Goal: Information Seeking & Learning: Learn about a topic

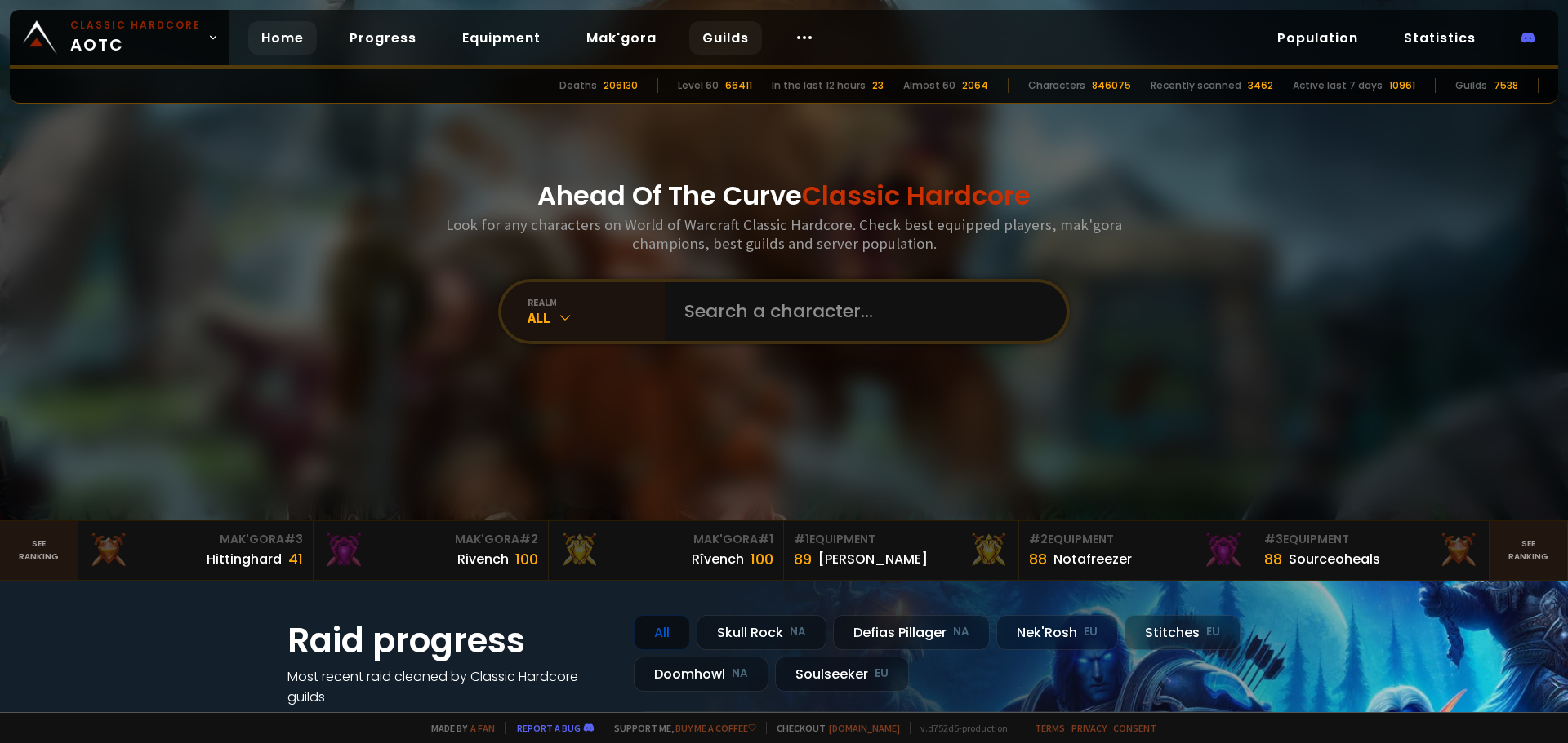
click at [707, 36] on link "Guilds" at bounding box center [725, 38] width 72 height 34
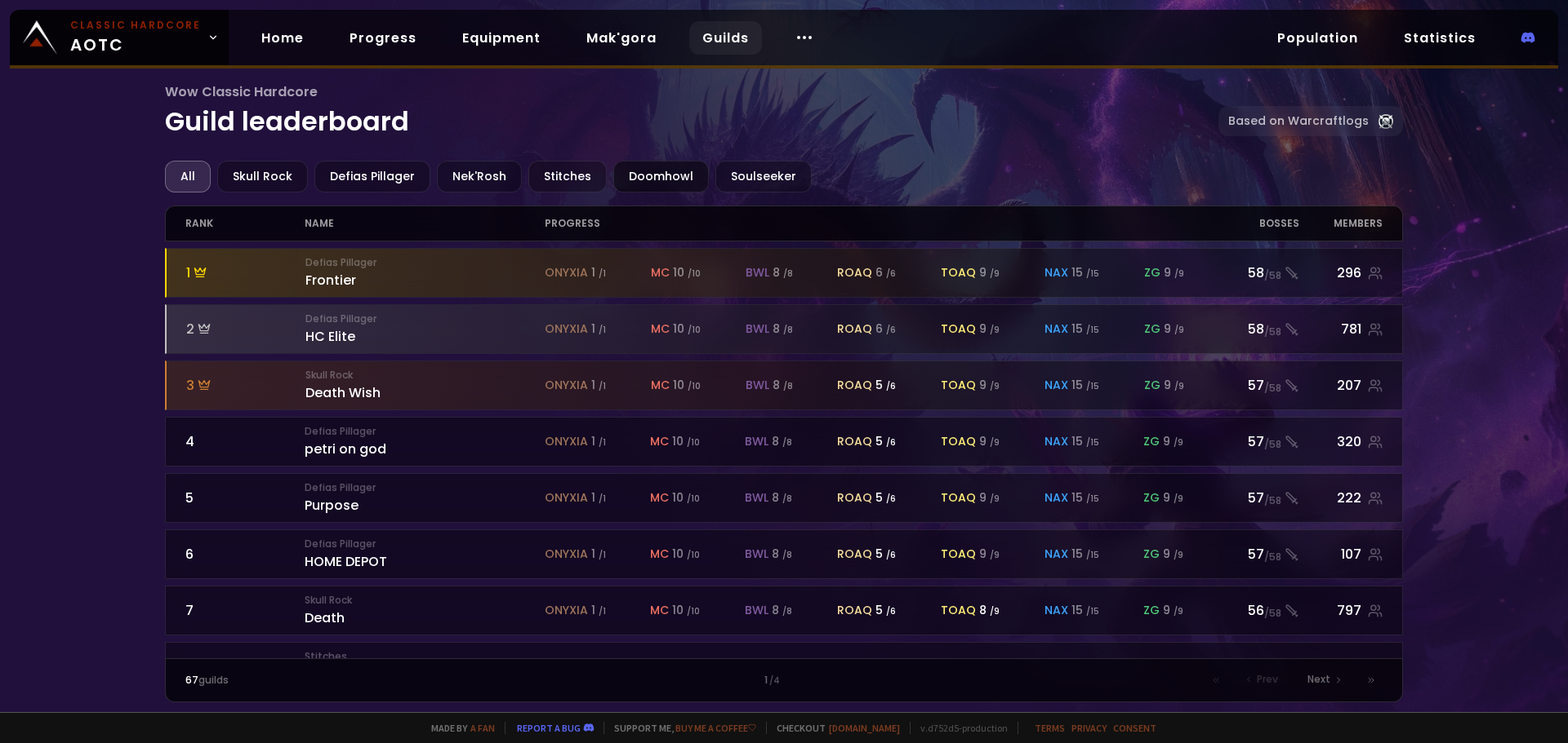
click at [633, 178] on div "Doomhowl" at bounding box center [661, 176] width 95 height 32
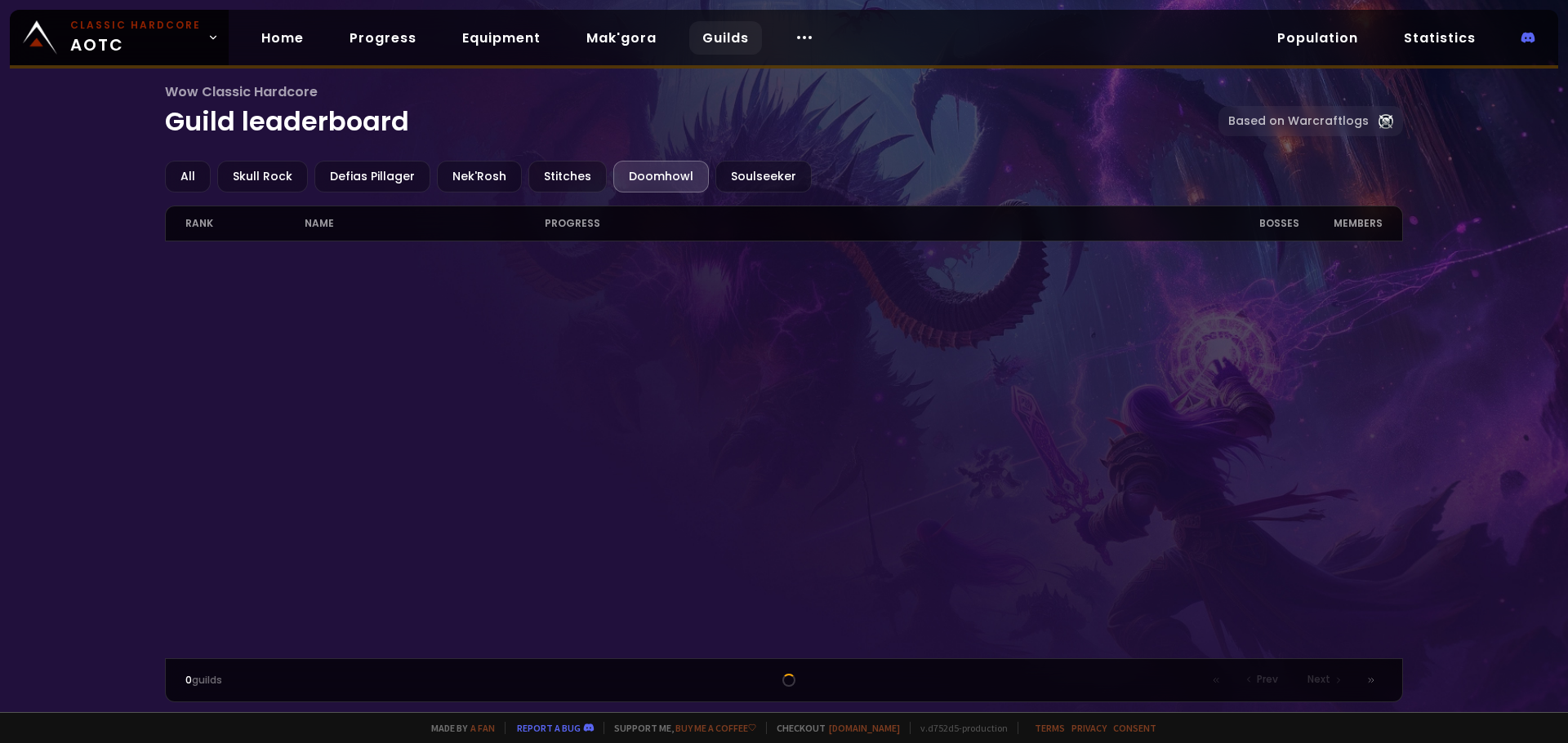
click at [175, 295] on div at bounding box center [784, 450] width 1238 height 417
click at [657, 173] on div "Doomhowl" at bounding box center [661, 176] width 95 height 32
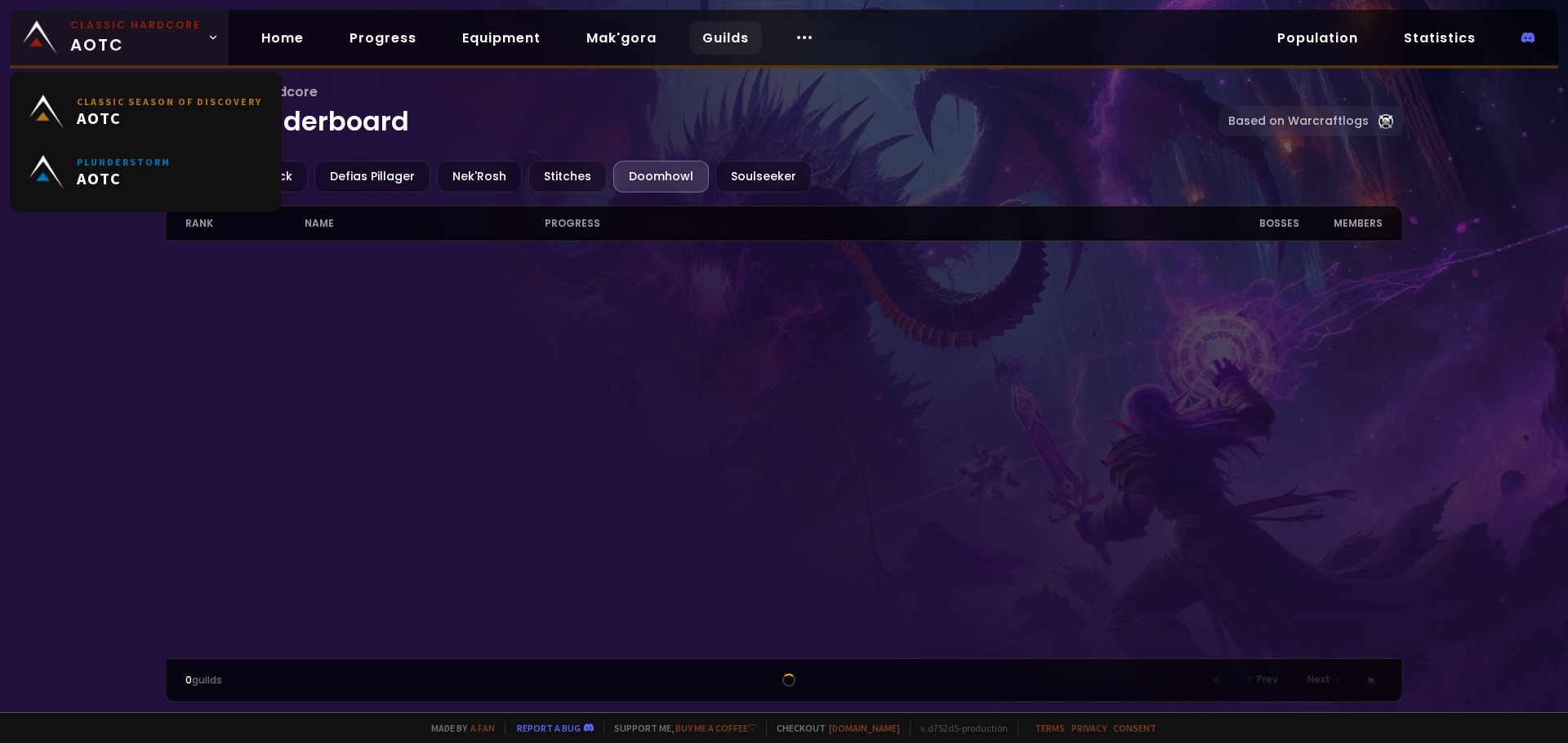
click at [209, 38] on icon at bounding box center [213, 38] width 12 height 12
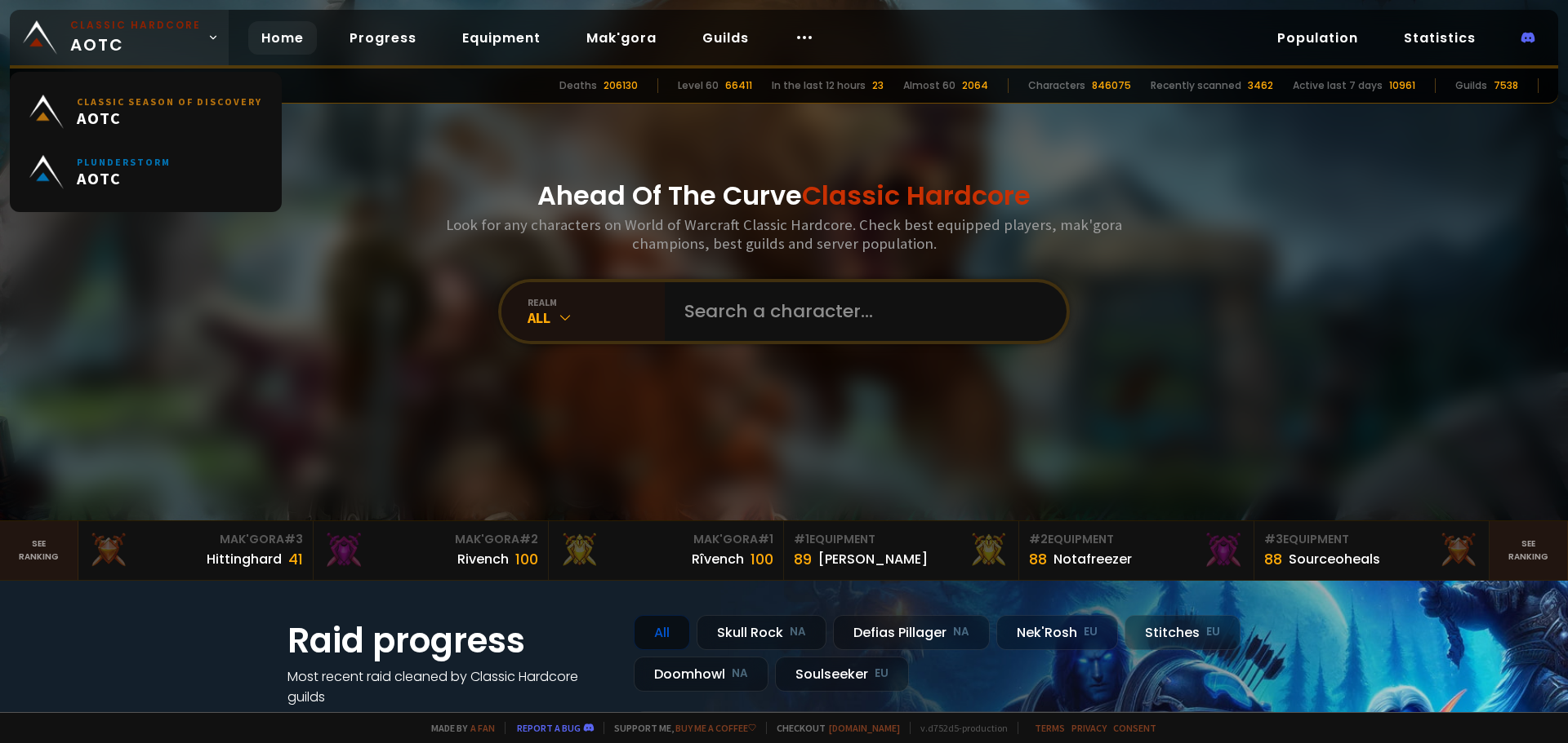
click at [209, 38] on icon at bounding box center [213, 38] width 12 height 12
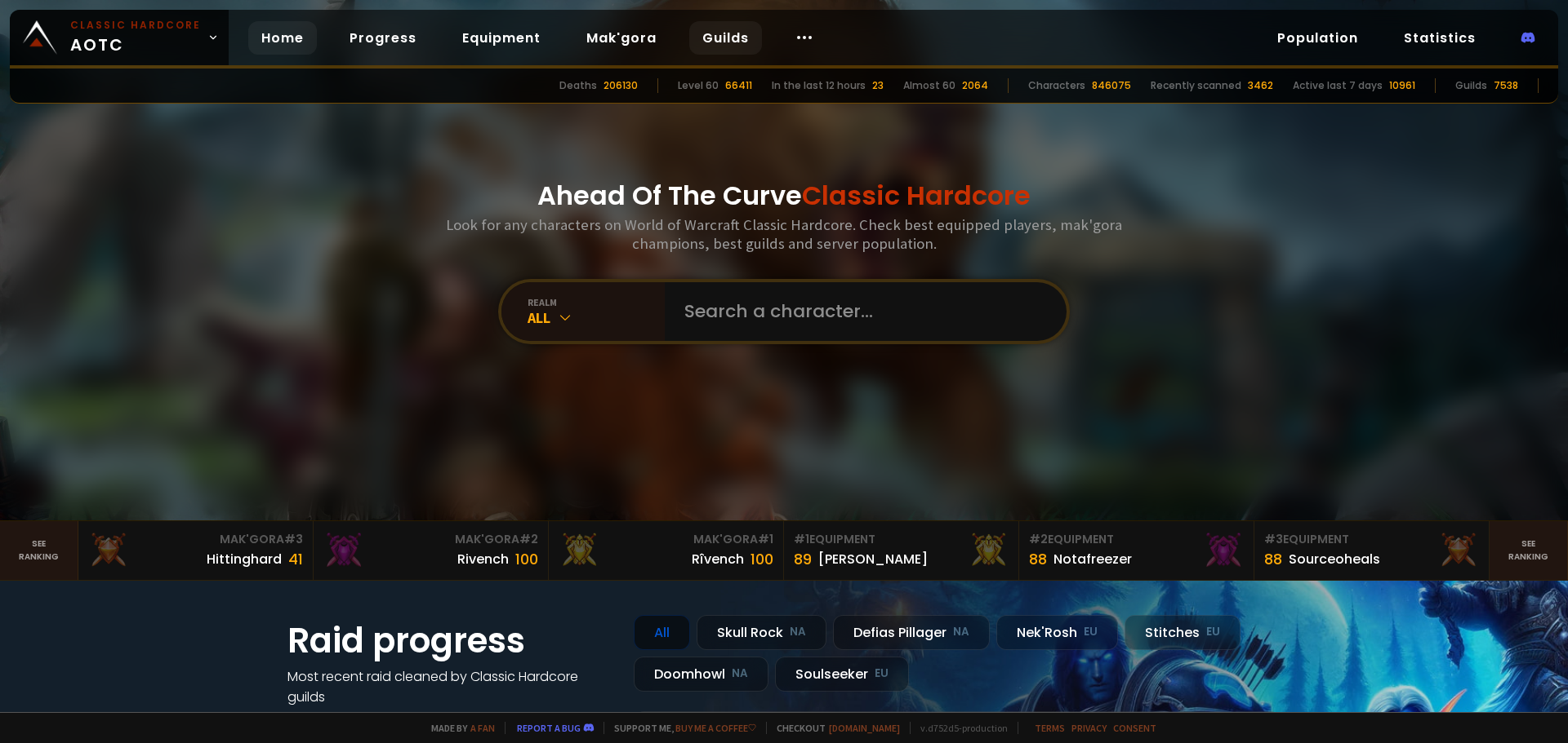
click at [735, 38] on link "Guilds" at bounding box center [725, 38] width 72 height 34
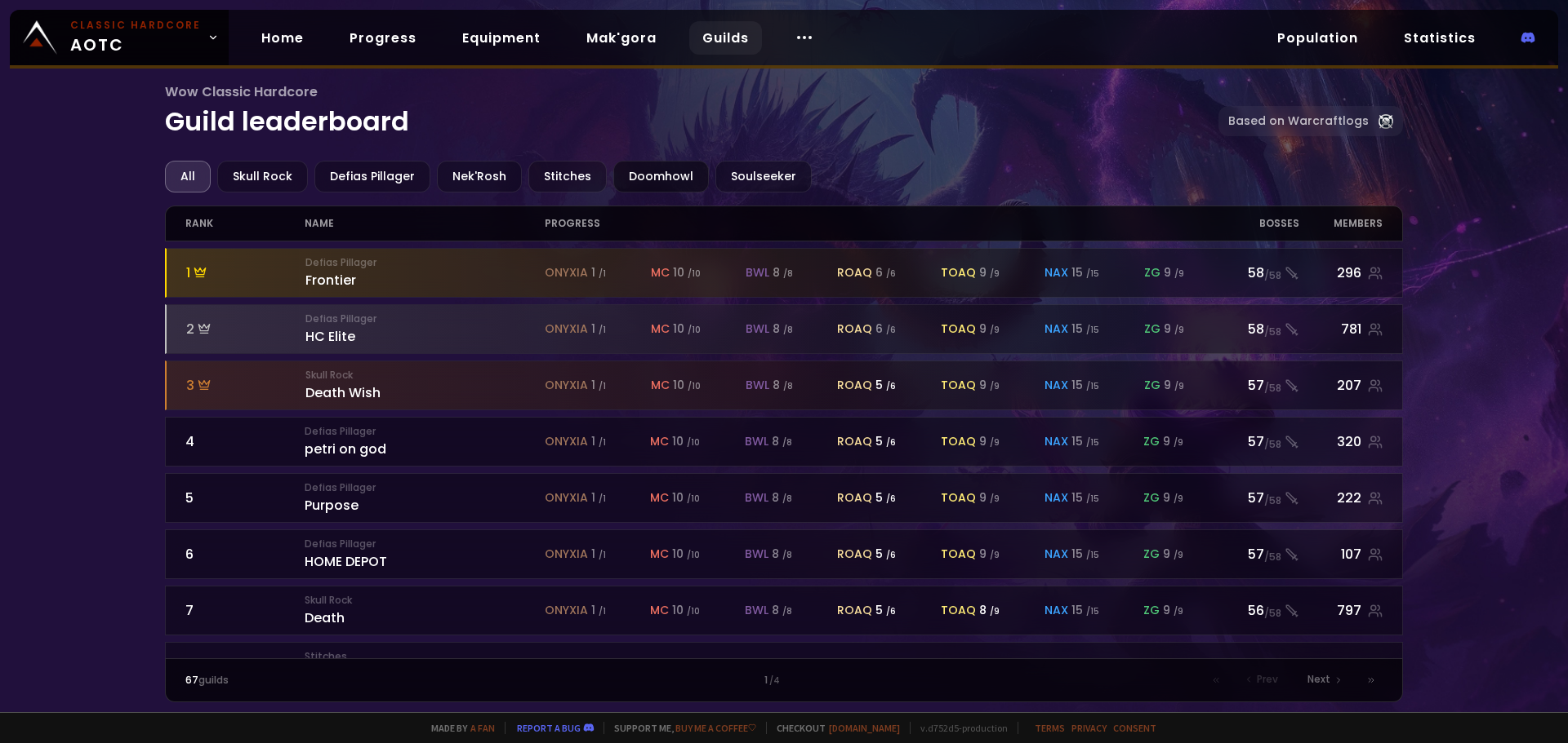
click at [653, 173] on div "Doomhowl" at bounding box center [661, 176] width 95 height 32
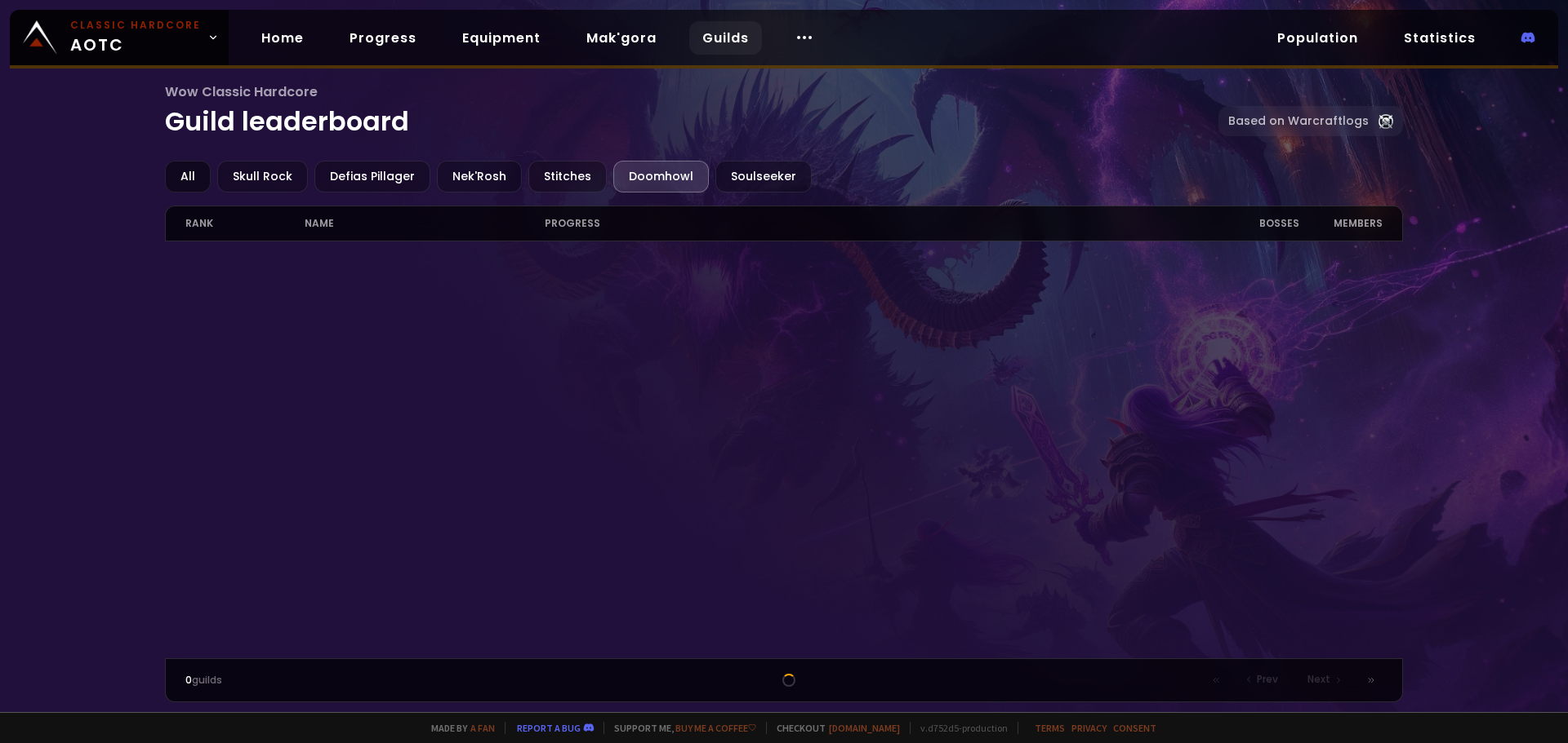
click at [176, 166] on div "All" at bounding box center [187, 176] width 45 height 32
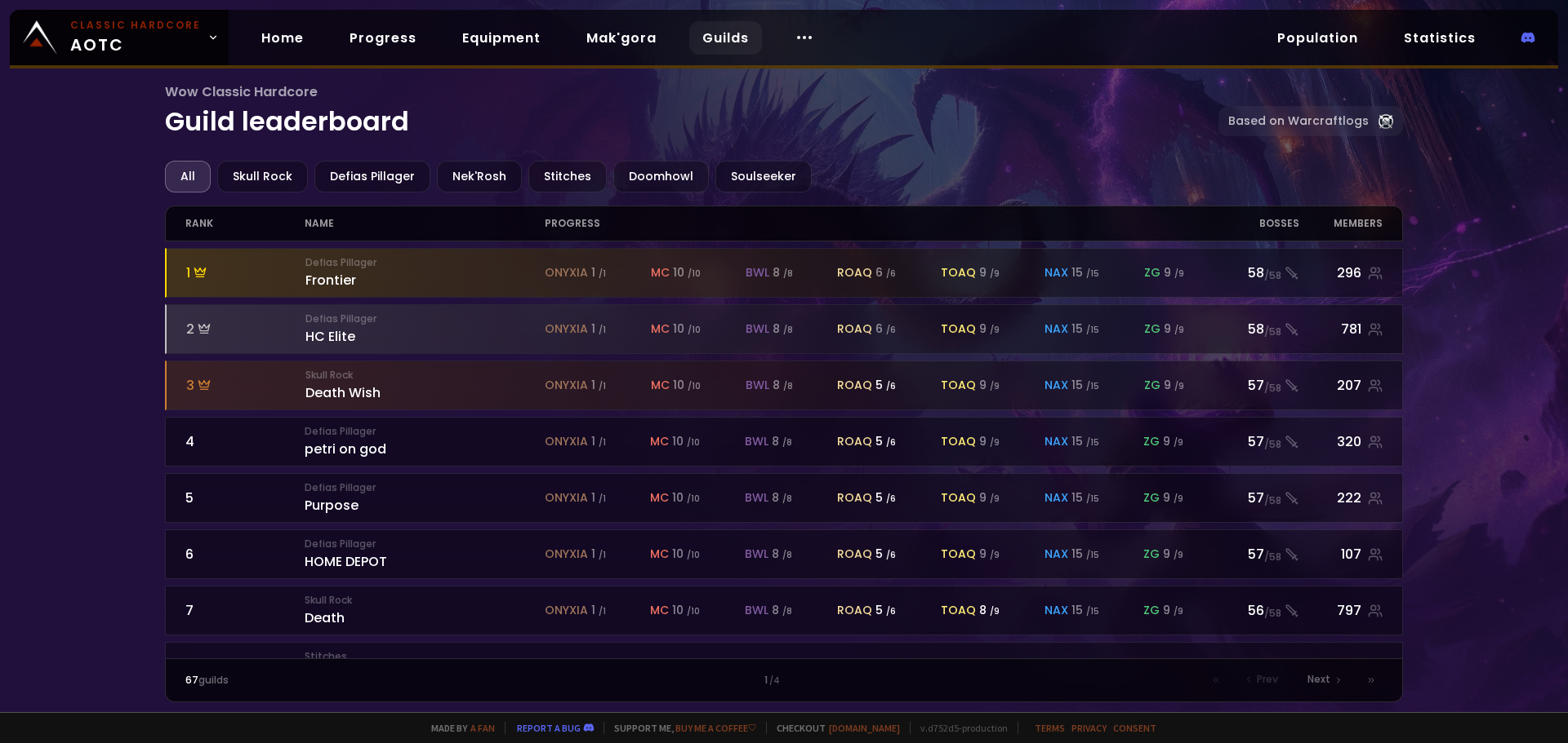
click at [309, 226] on div "name" at bounding box center [424, 224] width 239 height 35
click at [314, 222] on div "name" at bounding box center [424, 224] width 239 height 35
click at [309, 189] on div "All Skull Rock Defias Pillager Nek'Rosh Stitches Doomhowl Soulseeker" at bounding box center [784, 176] width 1238 height 32
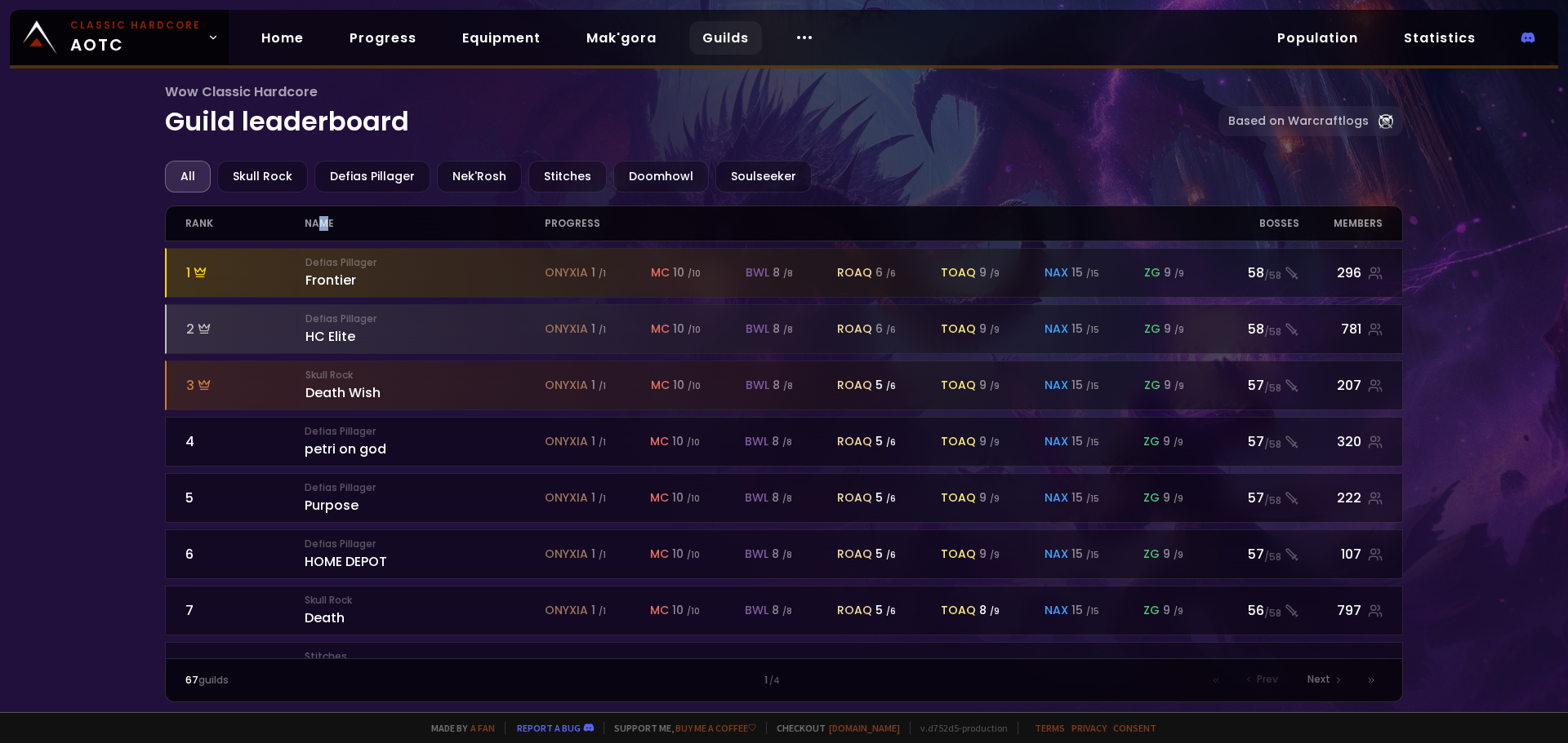
click at [325, 231] on div "name" at bounding box center [424, 224] width 239 height 35
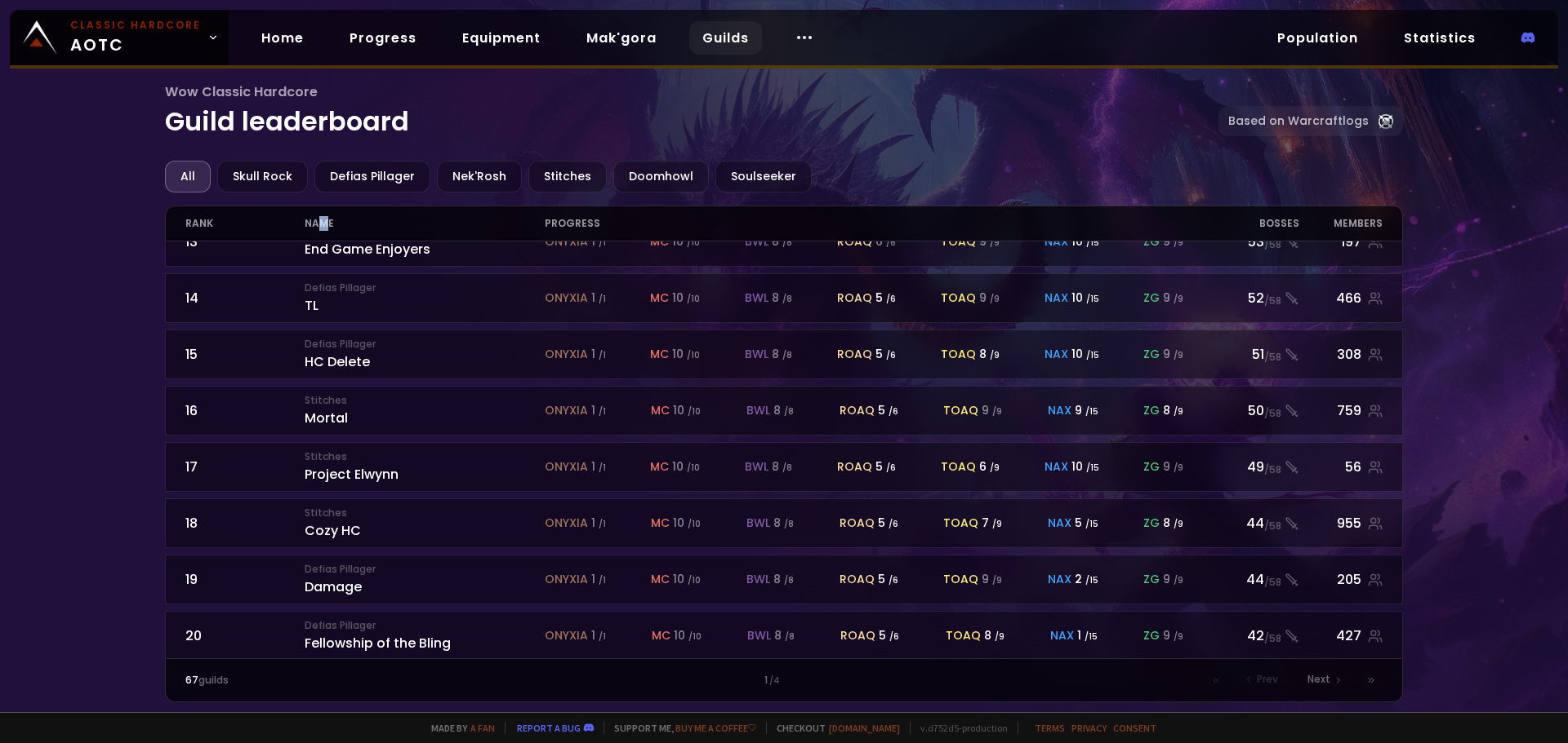
scroll to position [716, 0]
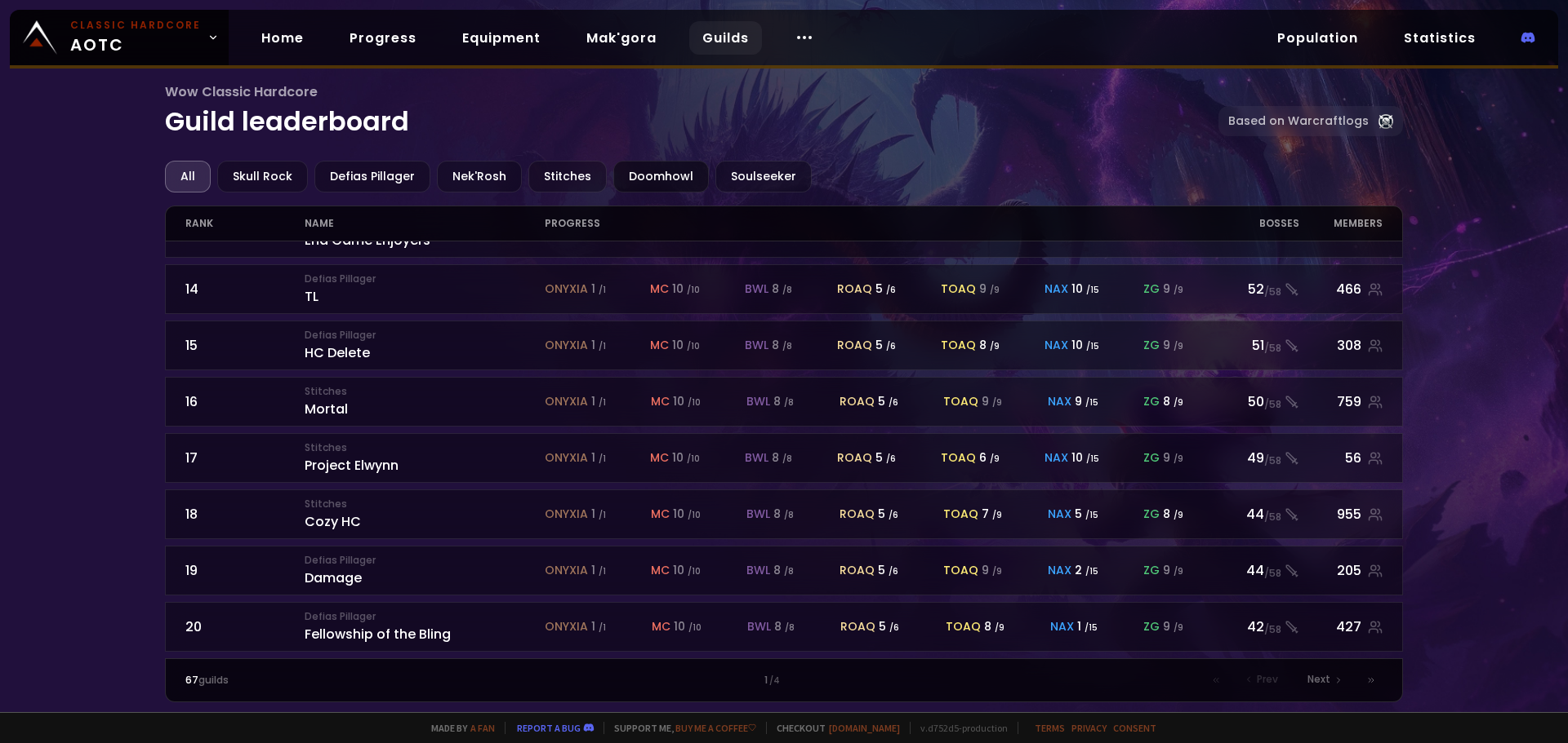
click at [635, 181] on div "Doomhowl" at bounding box center [661, 176] width 95 height 32
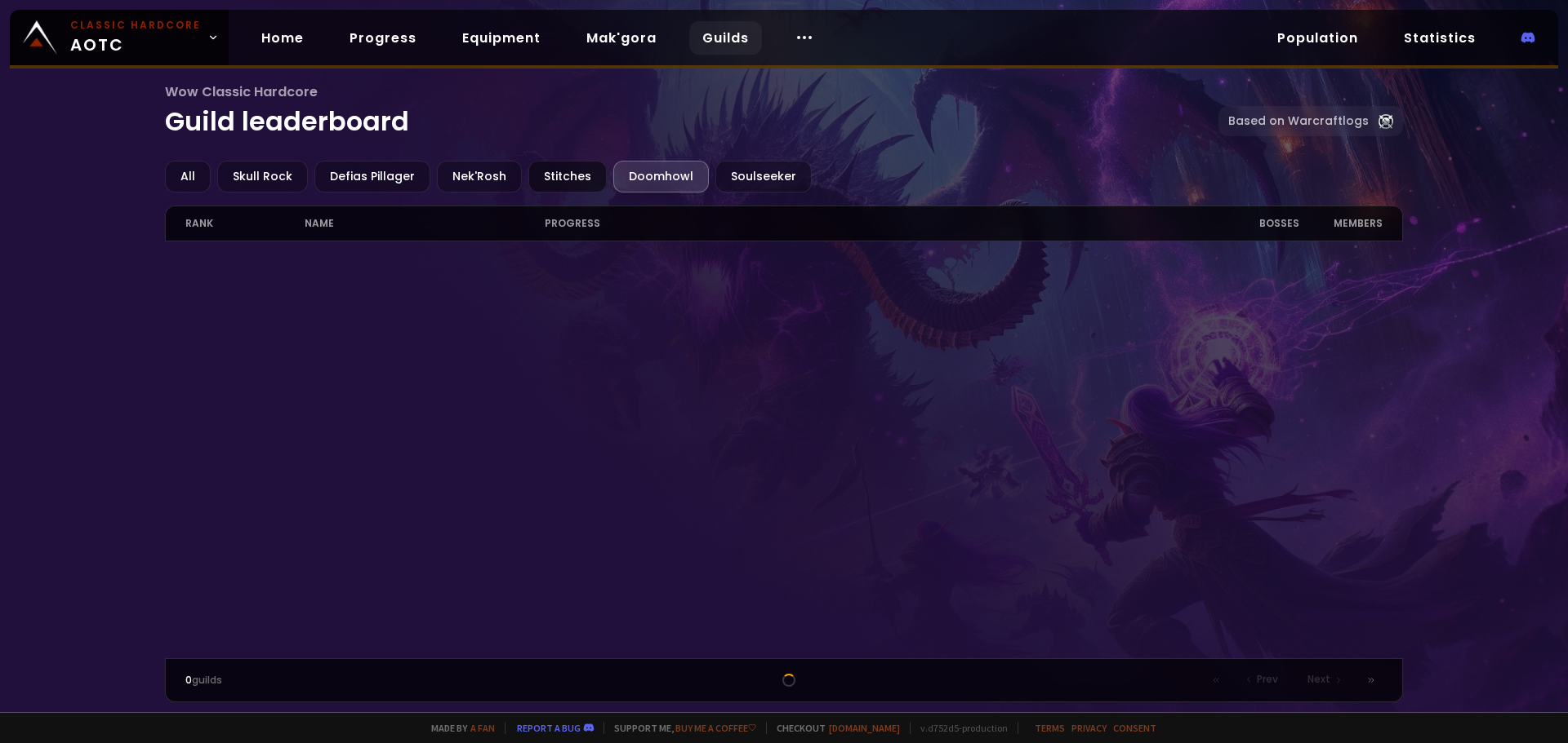
click at [553, 178] on div "Stitches" at bounding box center [567, 176] width 78 height 32
click at [463, 178] on div "Nek'Rosh" at bounding box center [479, 176] width 85 height 32
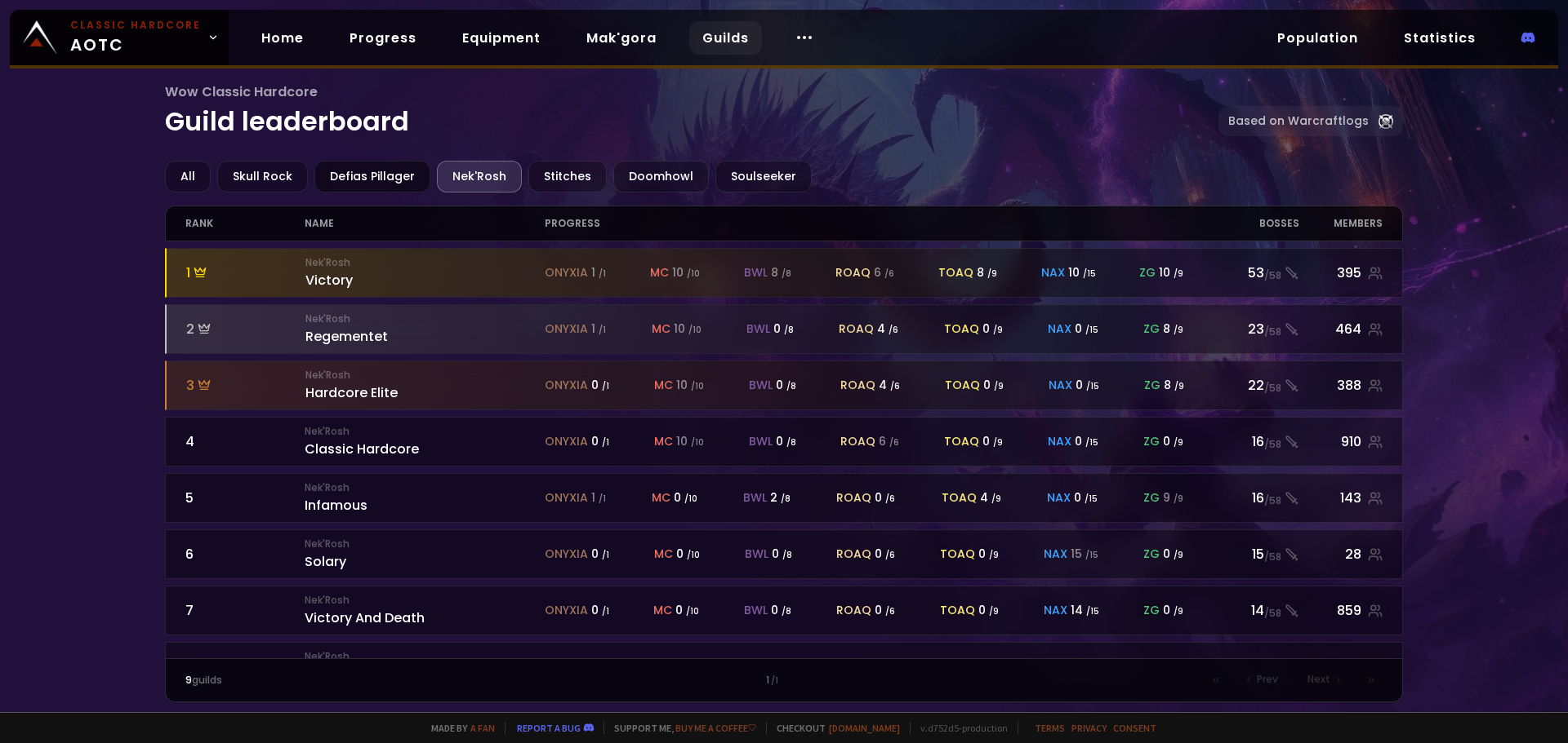
click at [346, 181] on div "Defias Pillager" at bounding box center [372, 176] width 116 height 32
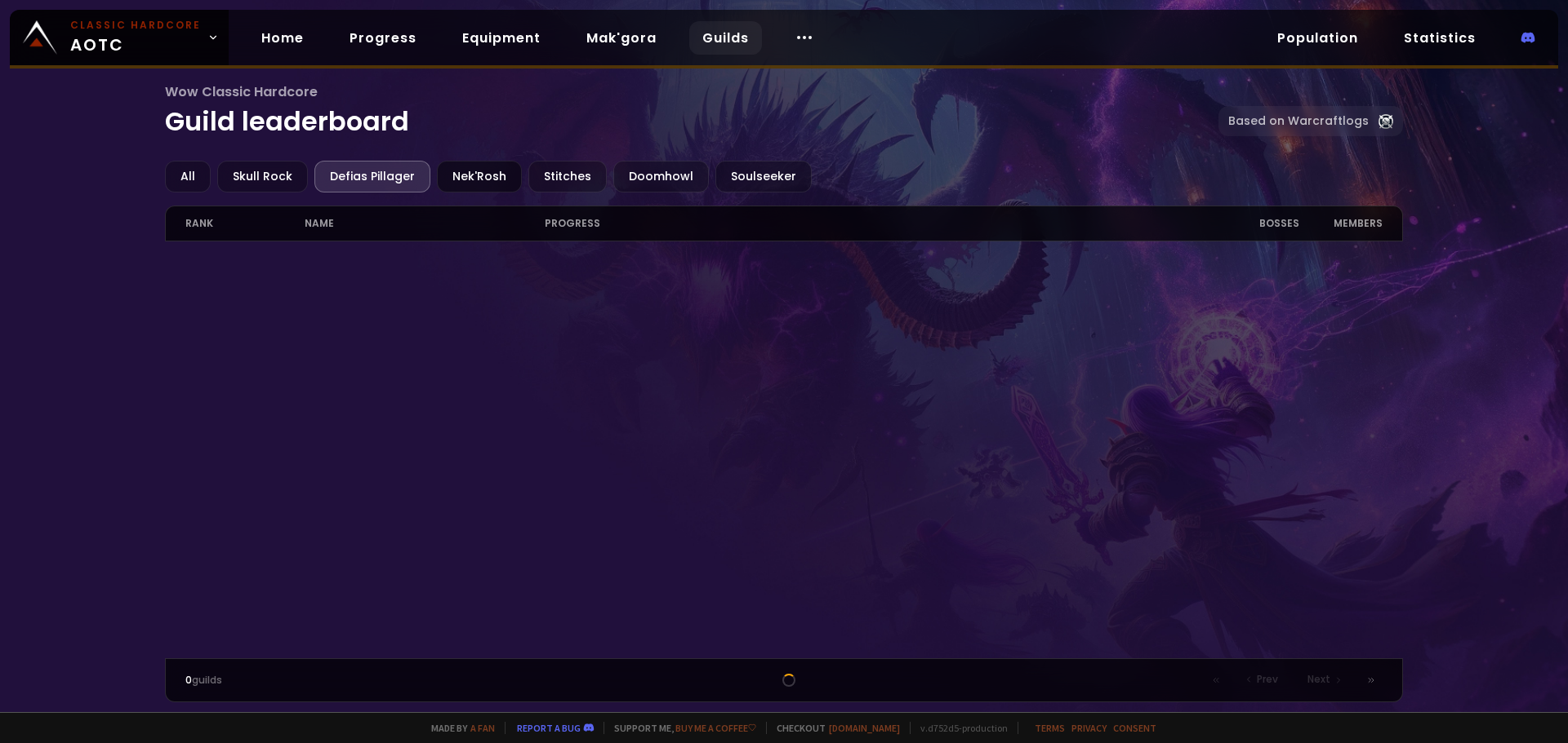
drag, startPoint x: 450, startPoint y: 169, endPoint x: 477, endPoint y: 172, distance: 27.2
click at [450, 169] on div "Nek'Rosh" at bounding box center [479, 176] width 85 height 32
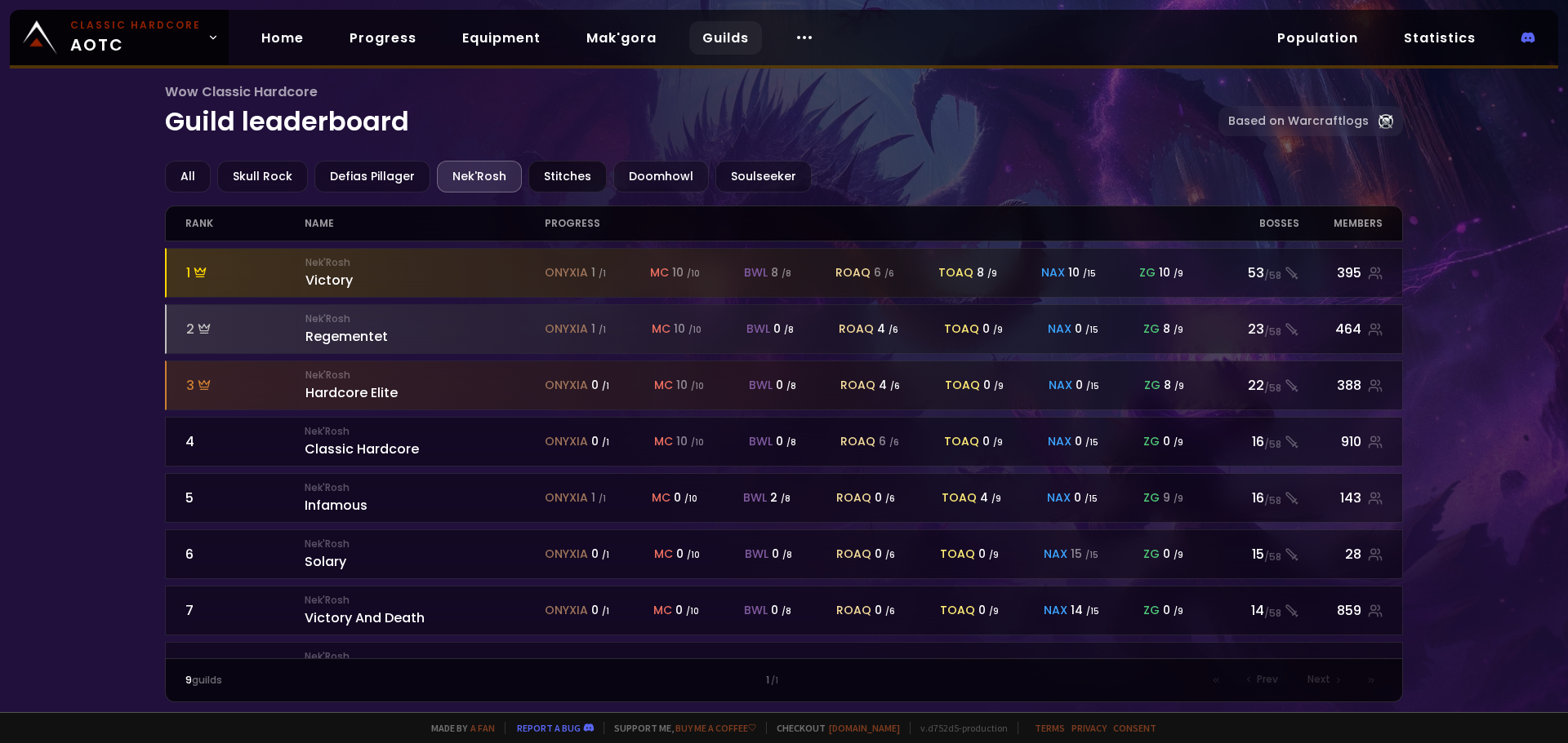
click at [562, 171] on div "Stitches" at bounding box center [567, 176] width 78 height 32
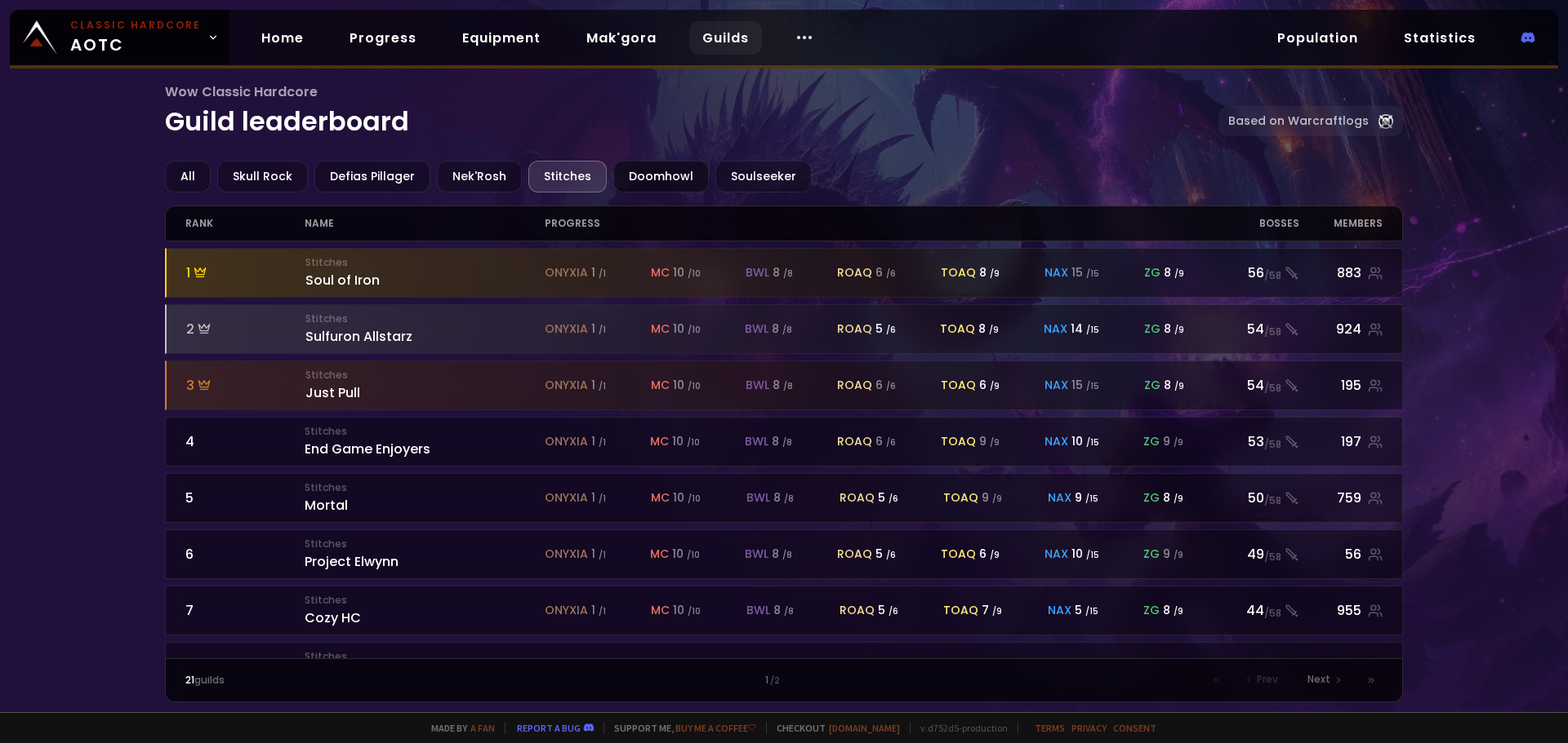
click at [638, 175] on div "Doomhowl" at bounding box center [661, 176] width 95 height 32
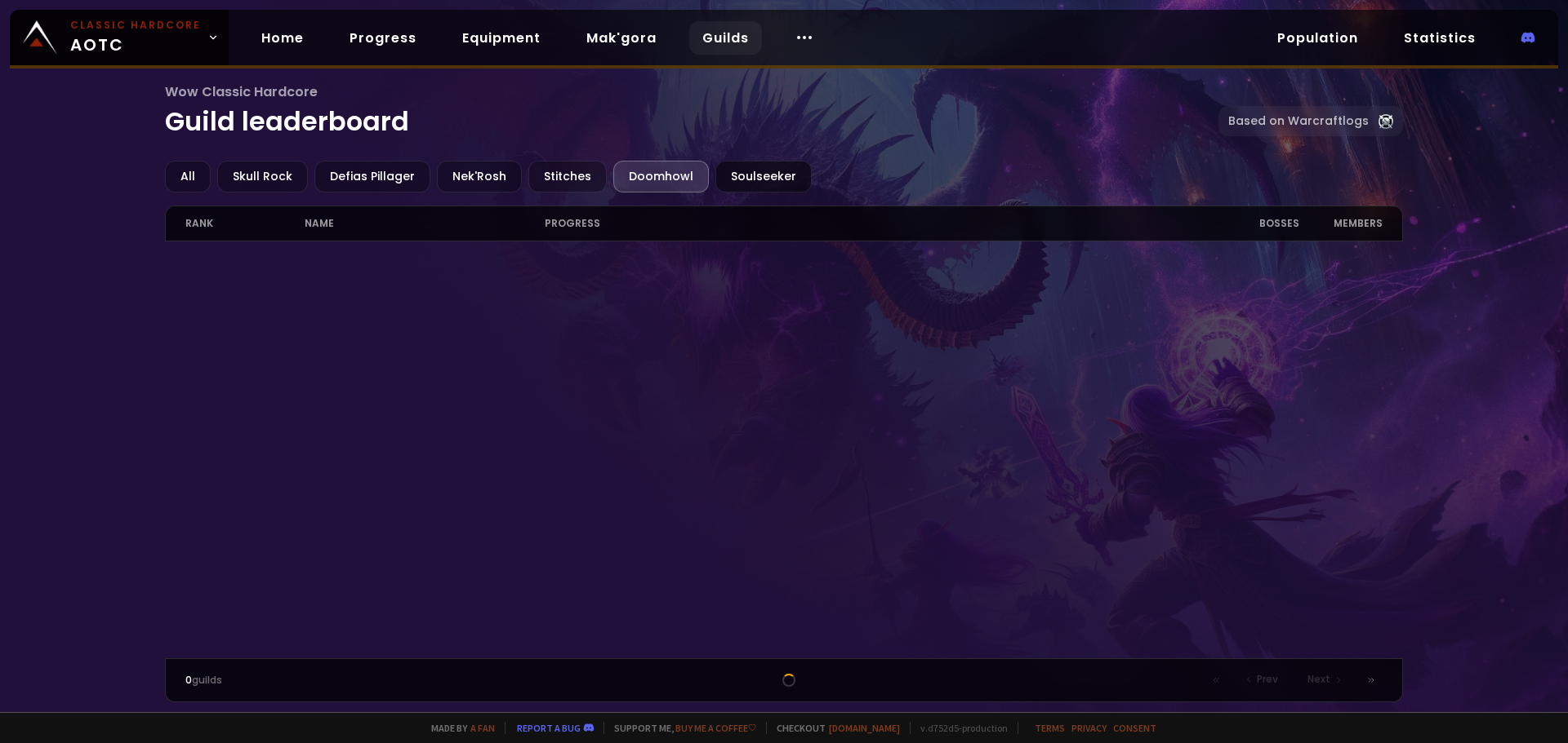
click at [764, 162] on div "Soulseeker" at bounding box center [764, 176] width 96 height 32
click at [626, 183] on div "Doomhowl" at bounding box center [661, 176] width 95 height 32
click at [573, 176] on div "Stitches" at bounding box center [567, 176] width 78 height 32
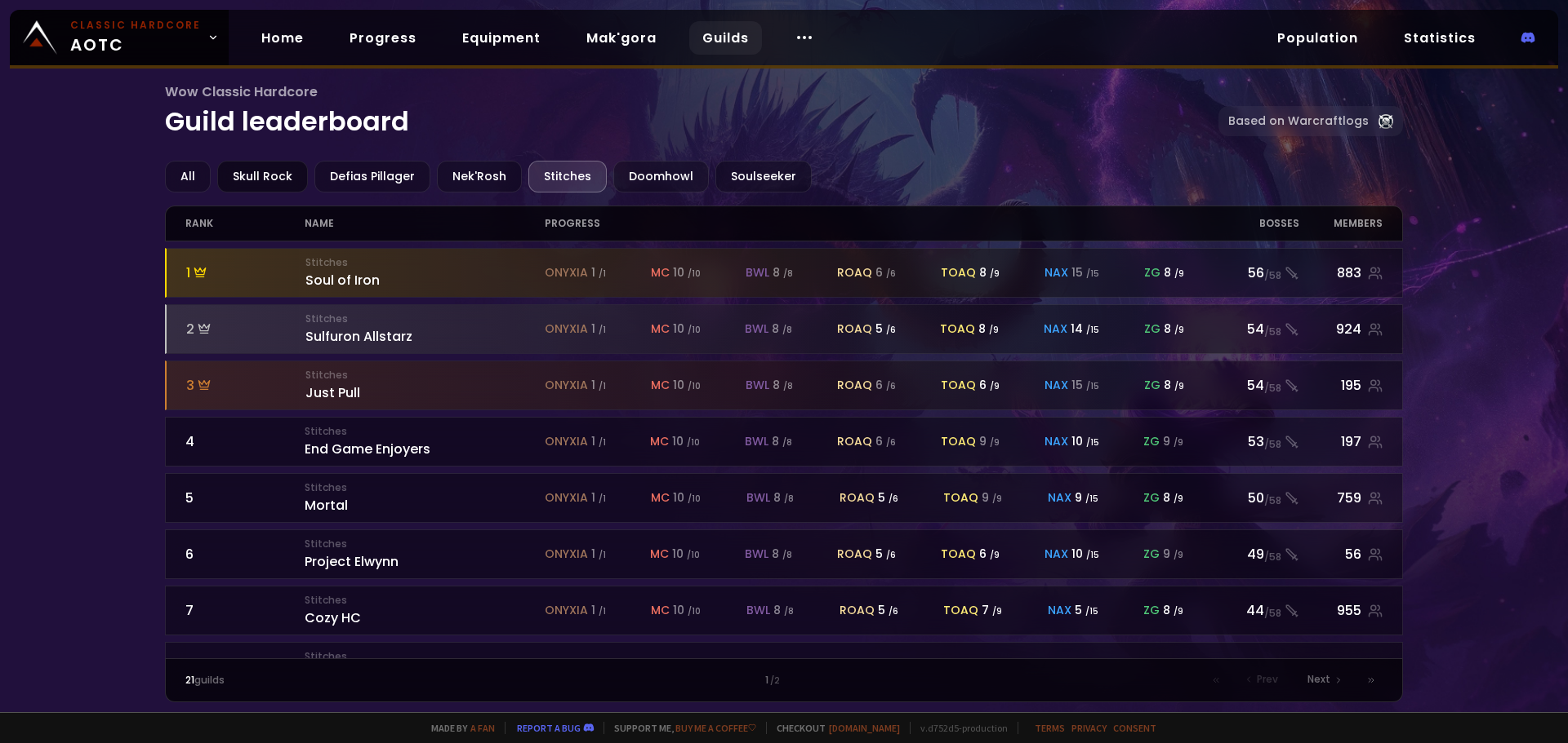
click at [250, 182] on div "Skull Rock" at bounding box center [262, 176] width 91 height 32
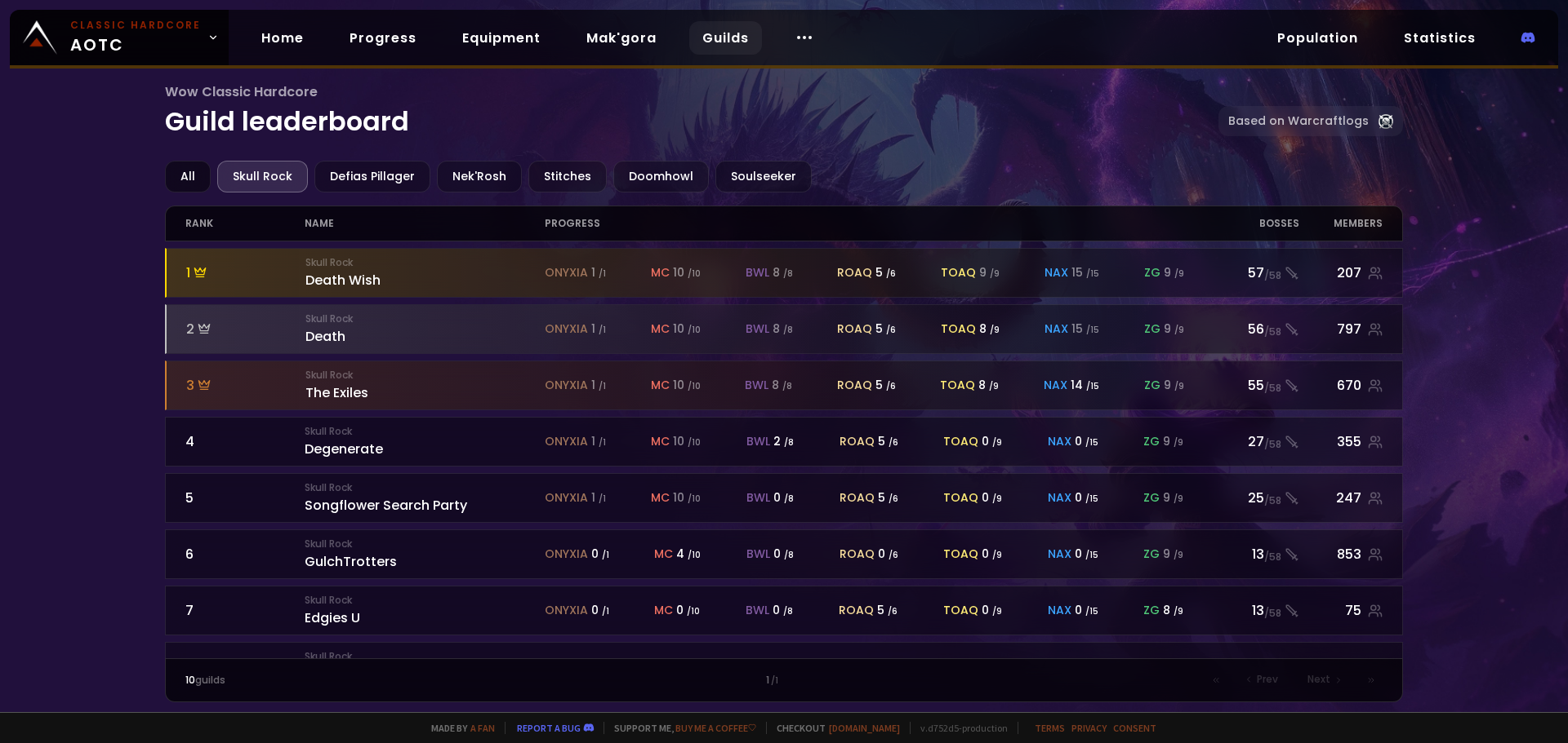
click at [177, 182] on div "All" at bounding box center [187, 176] width 45 height 32
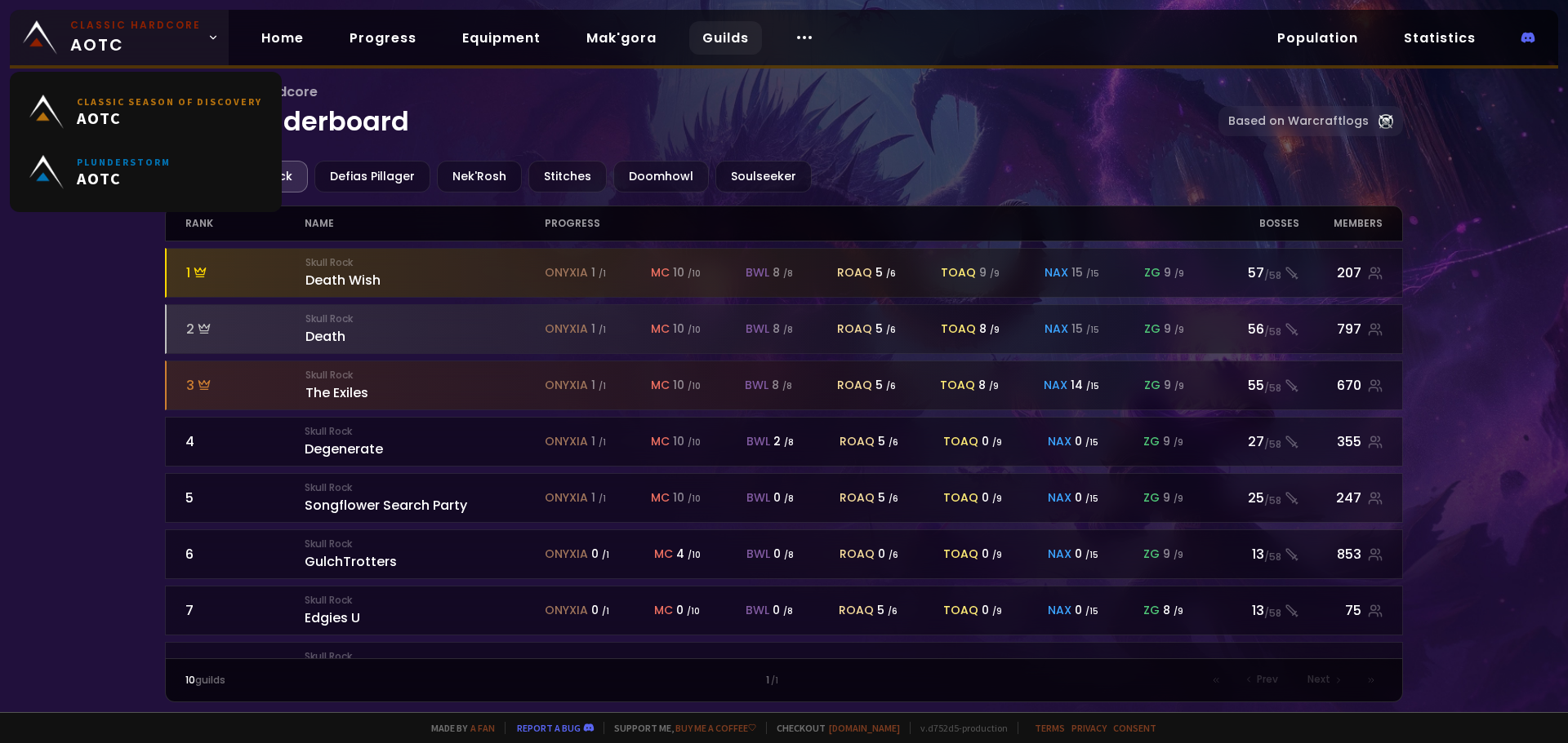
click at [207, 36] on icon at bounding box center [213, 38] width 12 height 12
